Goal: Transaction & Acquisition: Purchase product/service

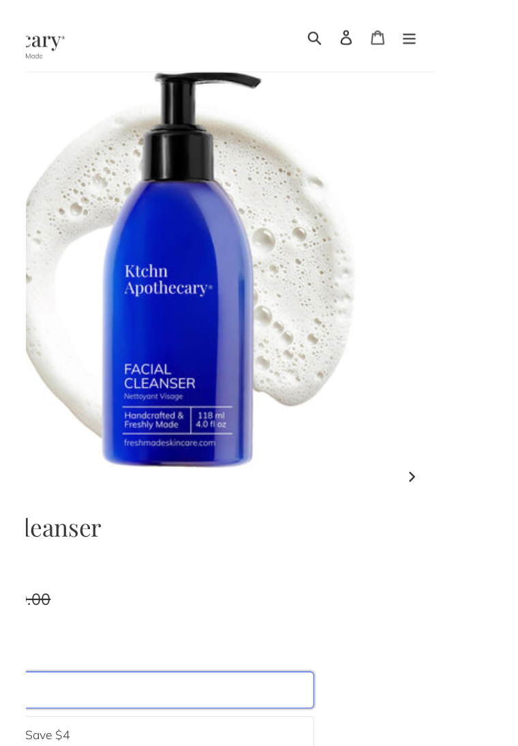
click at [421, 41] on icon at bounding box center [415, 34] width 14 height 14
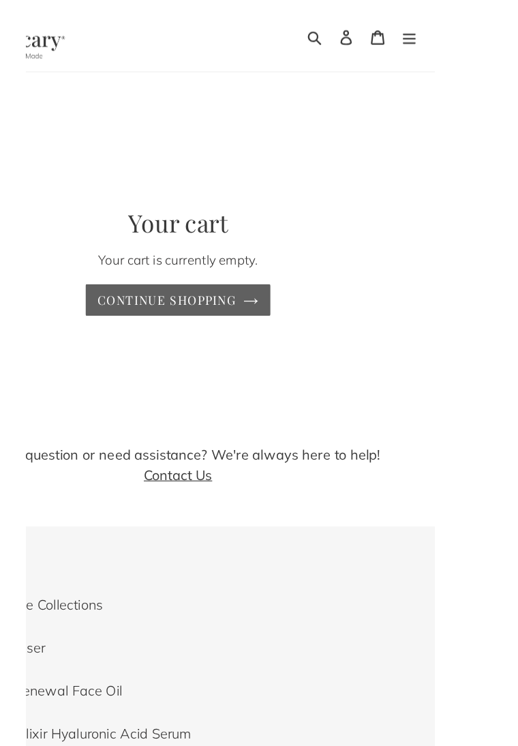
click at [310, 286] on link "Continue shopping" at bounding box center [233, 272] width 168 height 29
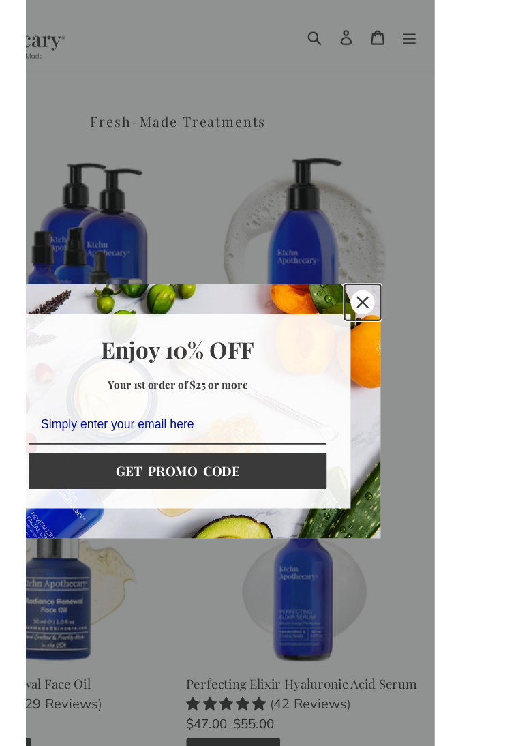
click at [406, 280] on icon "close icon" at bounding box center [400, 274] width 11 height 11
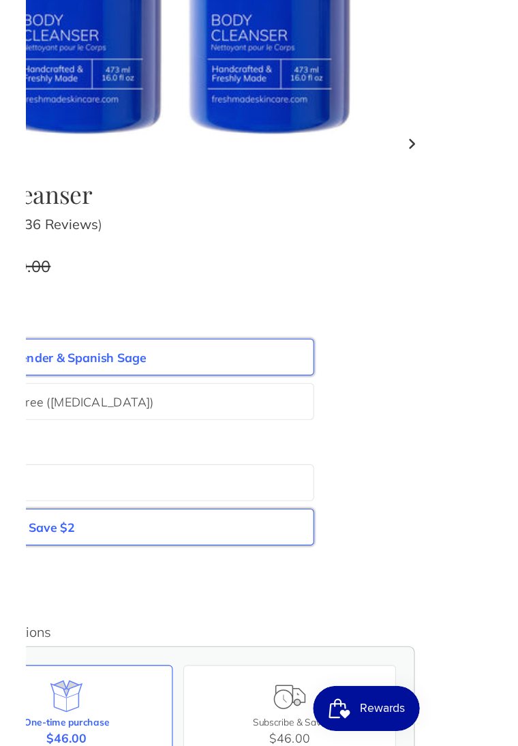
scroll to position [265, 0]
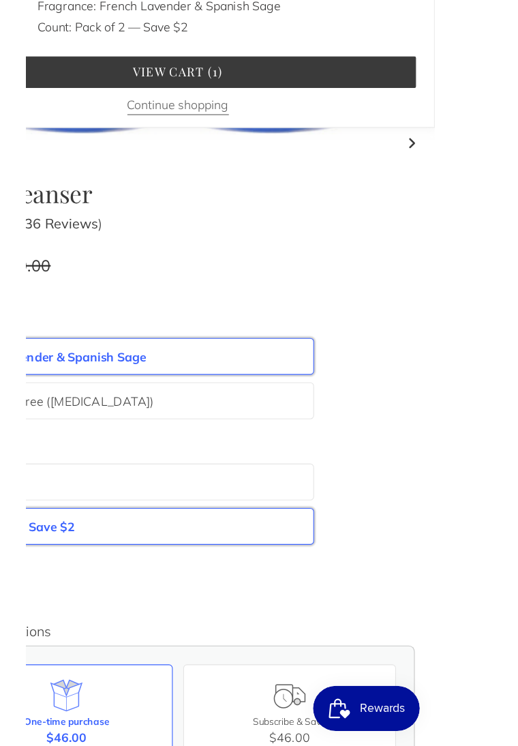
click at [280, 174] on button "Continue shopping" at bounding box center [233, 165] width 92 height 18
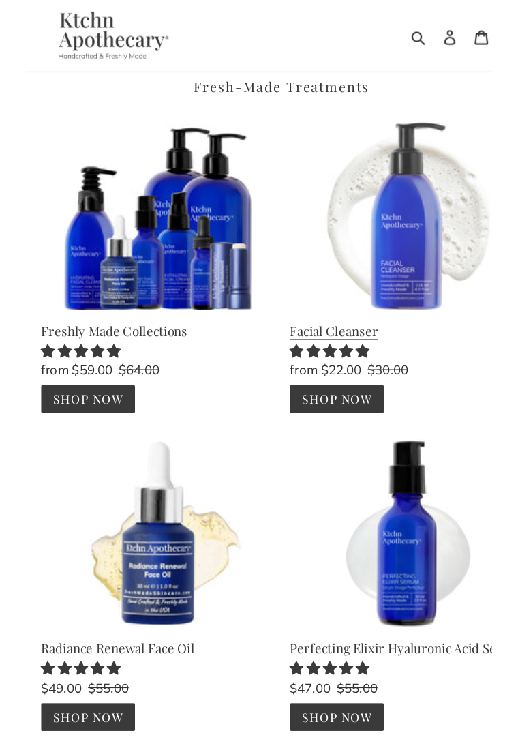
click at [241, 228] on link "Facial Cleanser" at bounding box center [346, 242] width 211 height 265
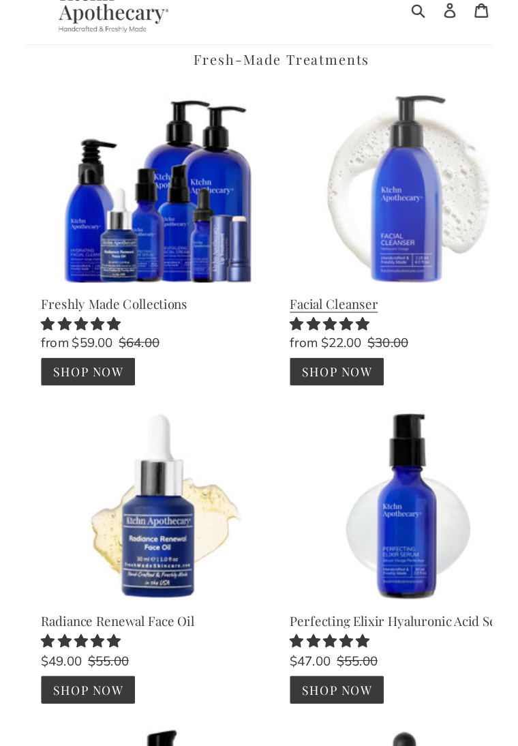
click at [241, 363] on link "Facial Cleanser" at bounding box center [346, 242] width 211 height 265
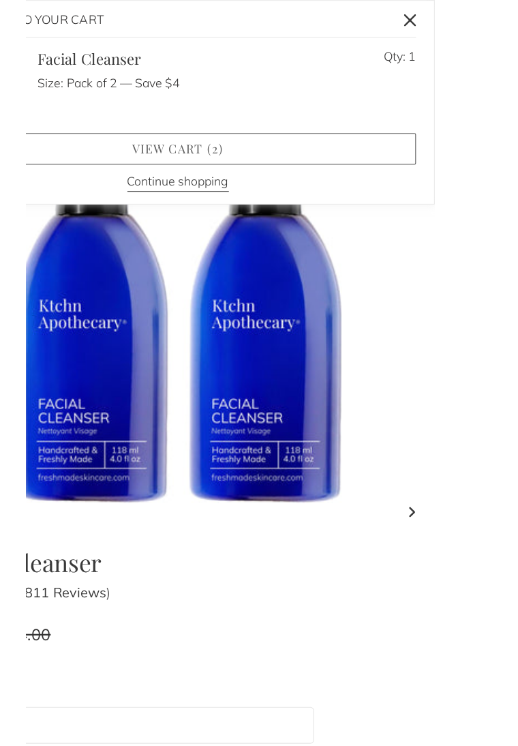
click at [423, 131] on link "View cart ( 2 )" at bounding box center [233, 135] width 432 height 29
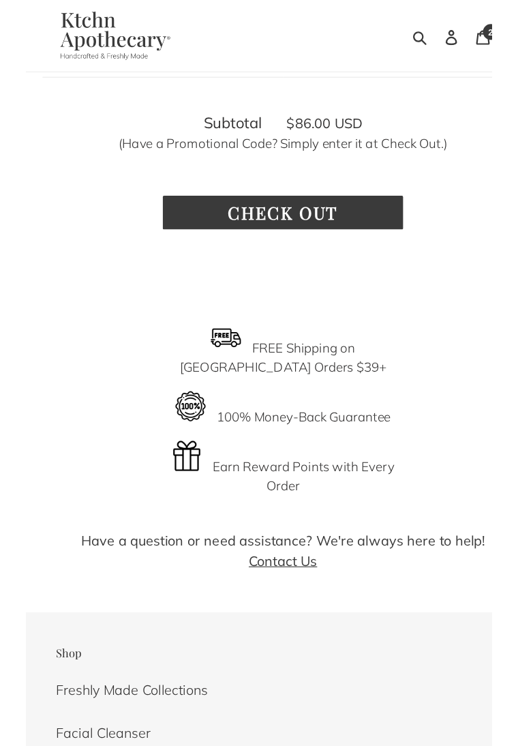
scroll to position [393, 0]
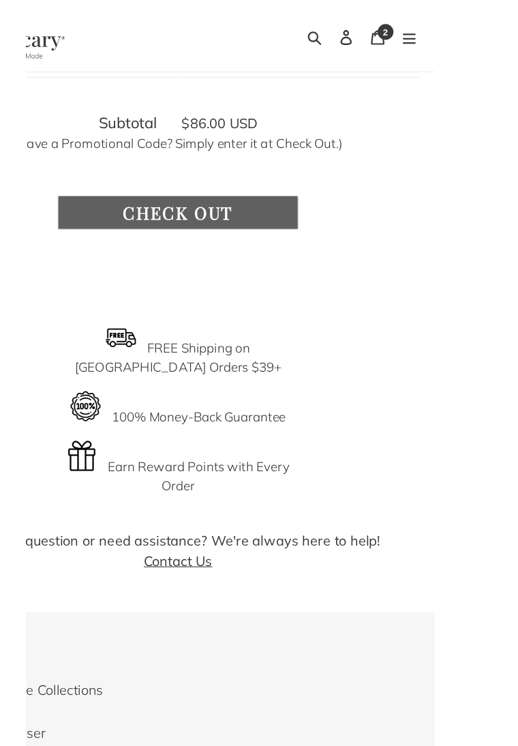
click at [342, 208] on input "Check out" at bounding box center [233, 192] width 218 height 31
